Goal: Task Accomplishment & Management: Complete application form

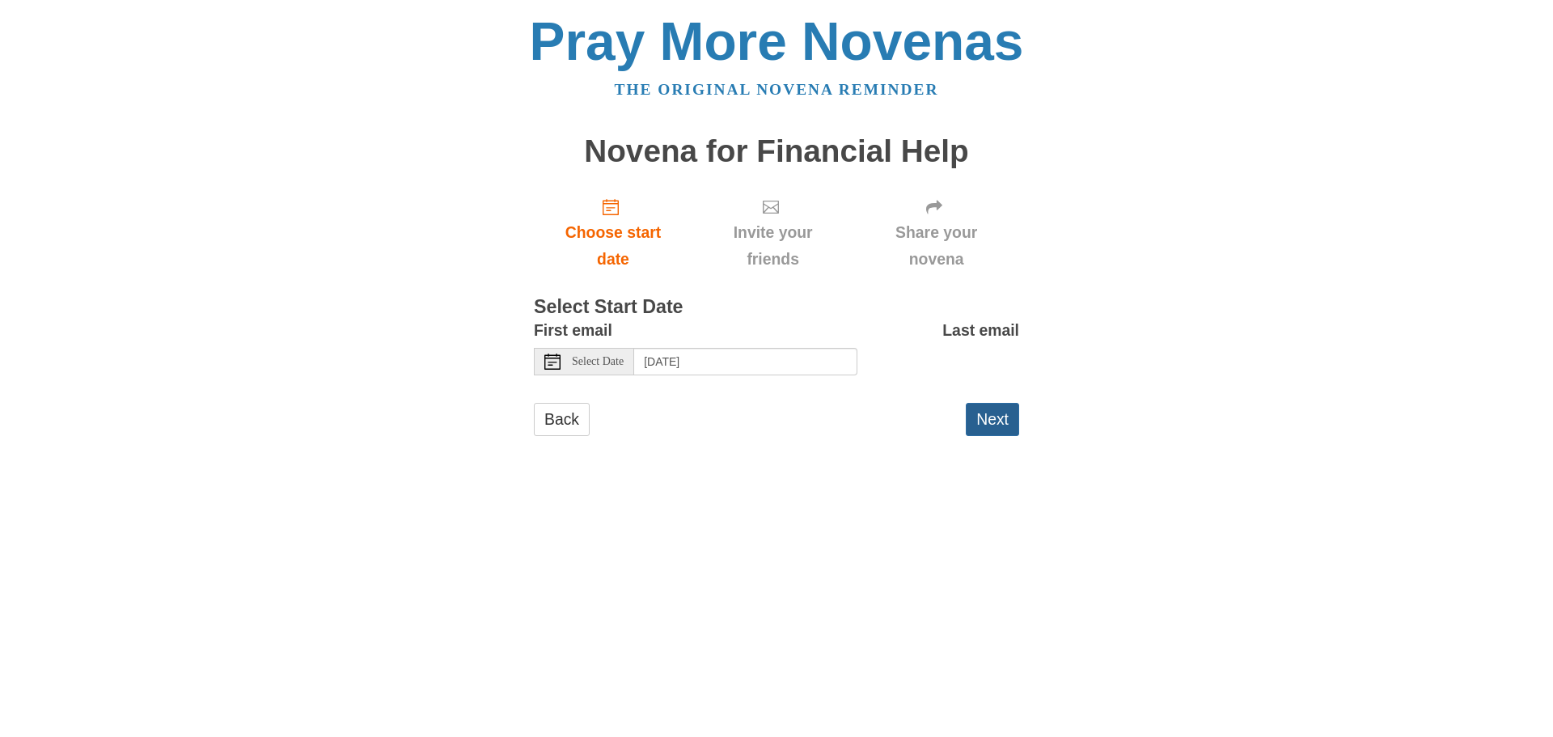
click at [986, 420] on button "Next" at bounding box center [992, 419] width 53 height 33
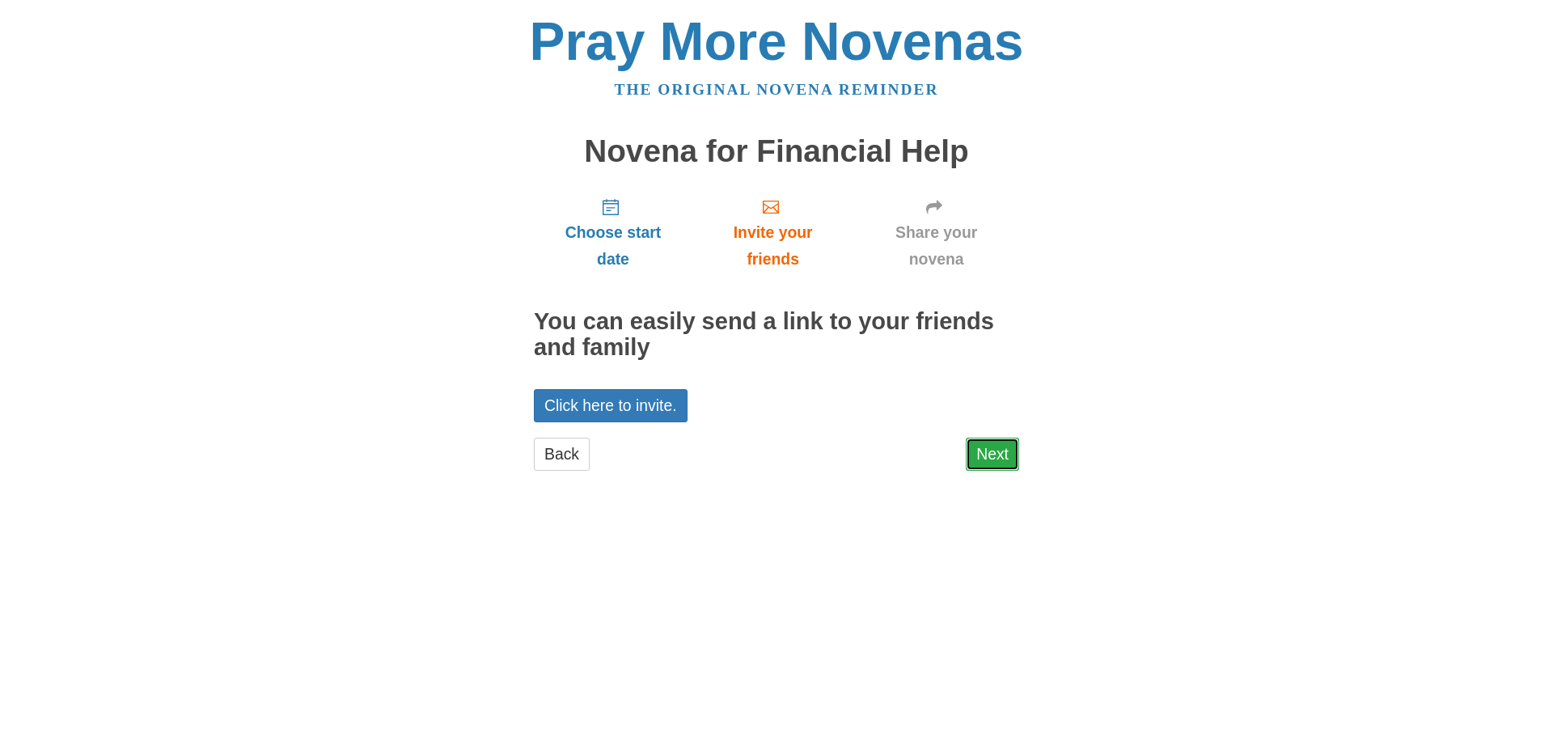
click at [997, 453] on link "Next" at bounding box center [992, 454] width 53 height 33
